Goal: Task Accomplishment & Management: Manage account settings

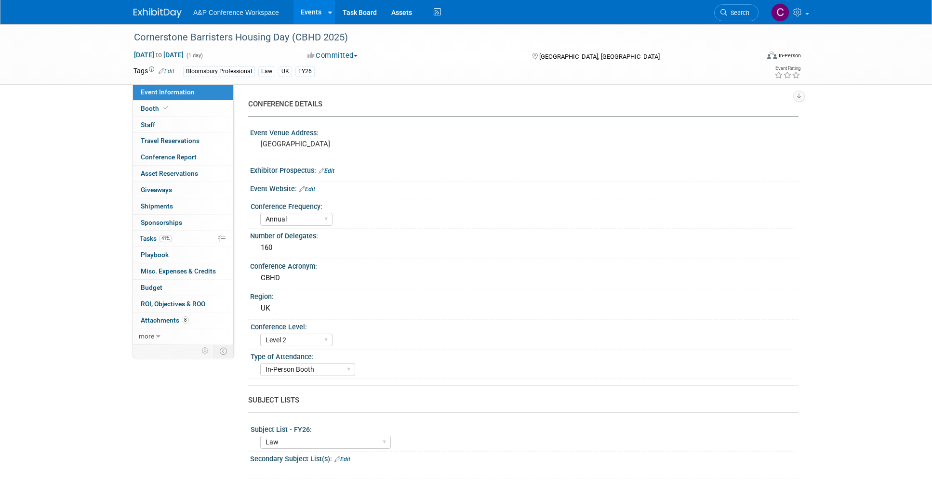
select select "Annual"
select select "Level 2"
select select "In-Person Booth"
select select "Law"
select select "Bloomsbury Professional"
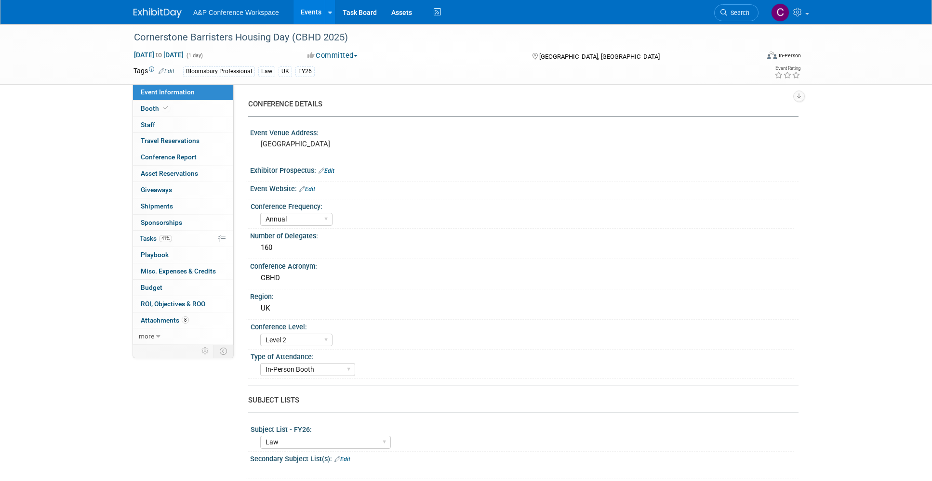
select select "[PERSON_NAME]"
select select "Brand/Subject Presence​"
click at [159, 237] on span "41%" at bounding box center [165, 238] width 13 height 7
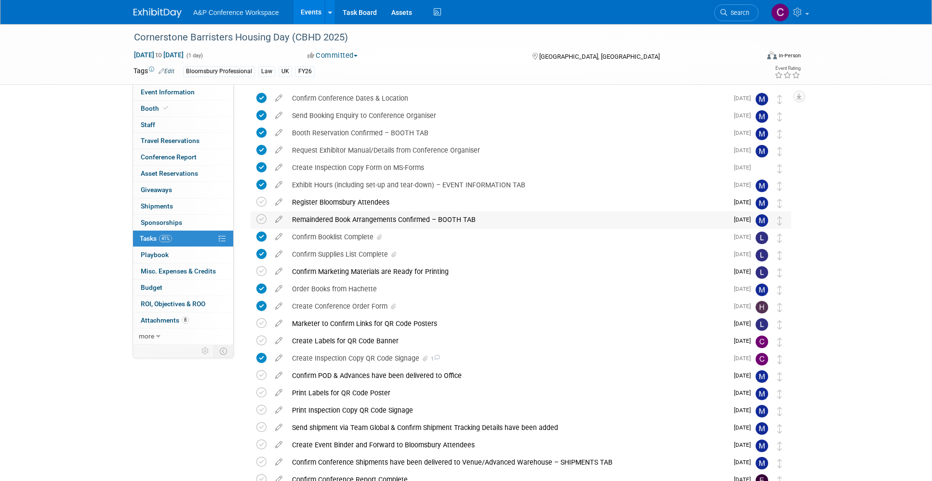
scroll to position [37, 0]
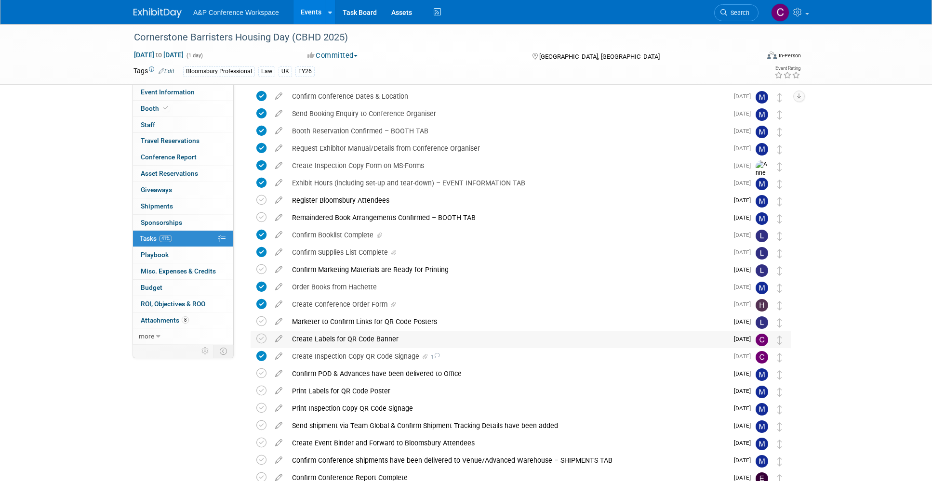
click at [337, 338] on div "Create Labels for QR Code Banner" at bounding box center [507, 339] width 441 height 16
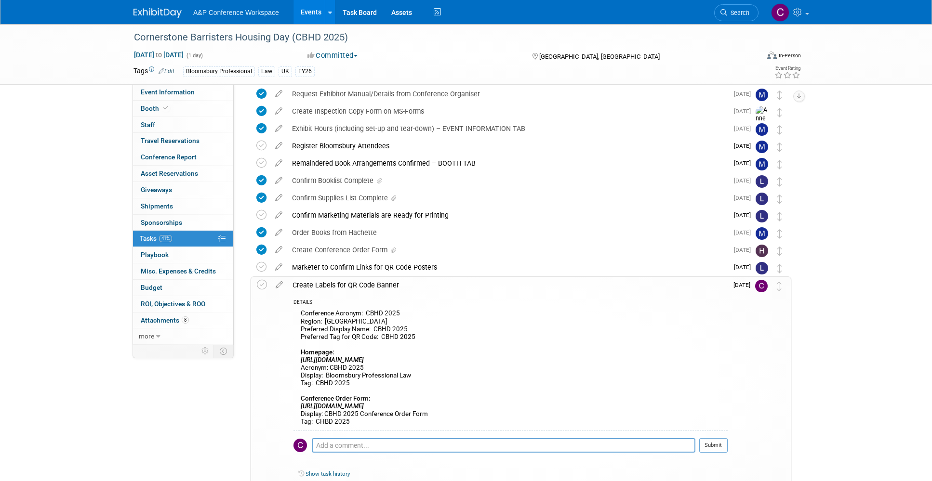
scroll to position [92, 0]
drag, startPoint x: 293, startPoint y: 38, endPoint x: 345, endPoint y: 37, distance: 52.0
click at [345, 37] on div "Cornerstone Barristers Housing Day (CBHD 2025)" at bounding box center [437, 37] width 613 height 17
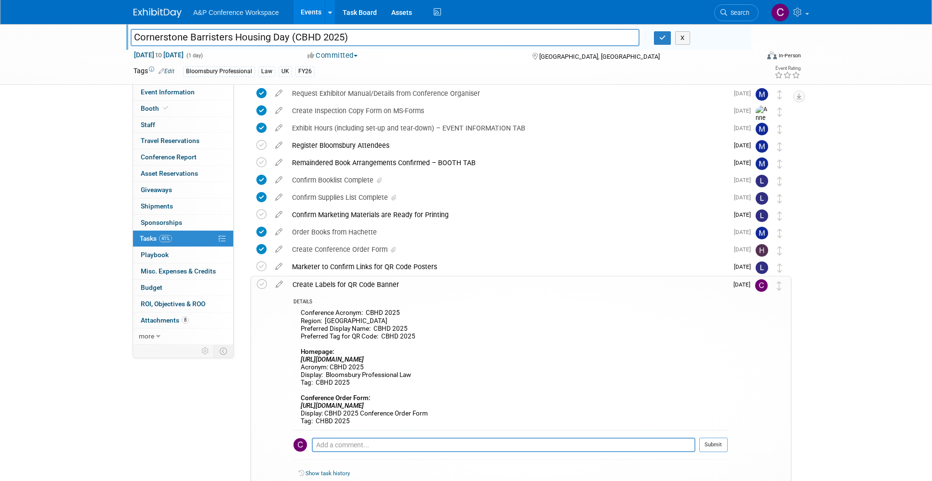
drag, startPoint x: 295, startPoint y: 38, endPoint x: 344, endPoint y: 36, distance: 48.7
click at [344, 36] on input "Cornerstone Barristers Housing Day (CBHD 2025)" at bounding box center [385, 37] width 509 height 17
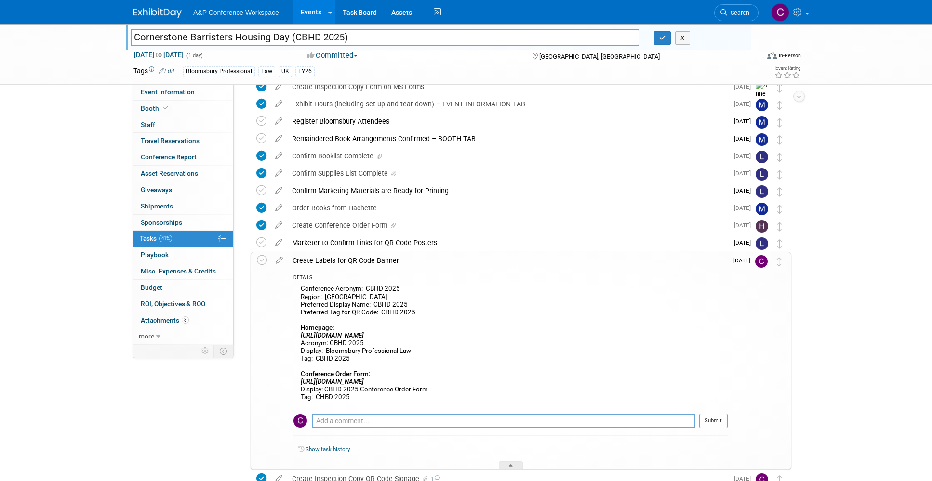
scroll to position [118, 0]
